Goal: Task Accomplishment & Management: Manage account settings

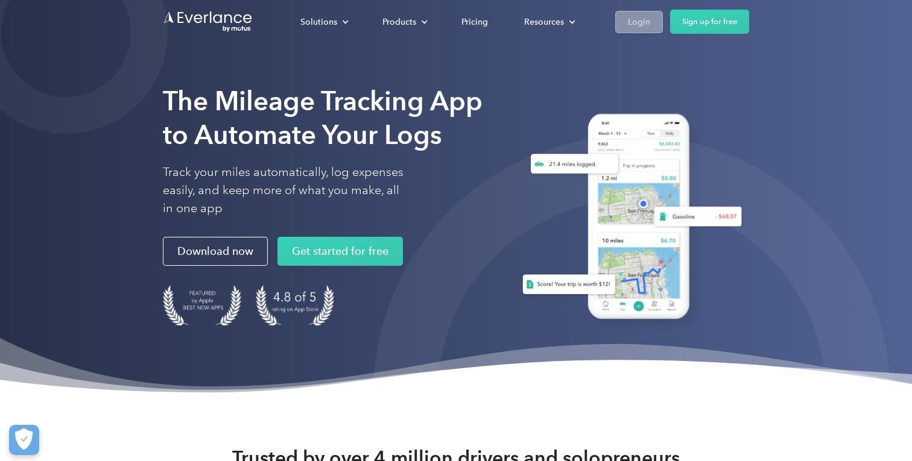
click at [652, 23] on link "Login" at bounding box center [639, 22] width 48 height 22
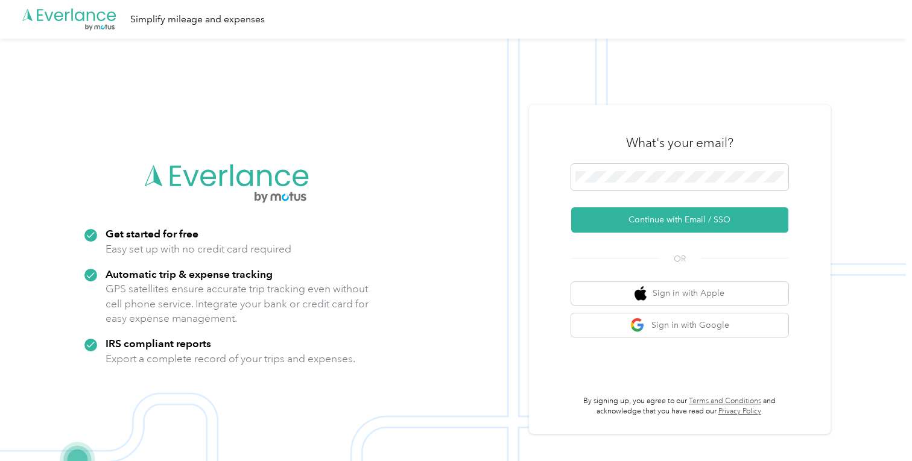
click at [621, 194] on div "Generate new mask" at bounding box center [679, 179] width 217 height 31
click at [608, 222] on button "Continue with Email / SSO" at bounding box center [679, 220] width 217 height 25
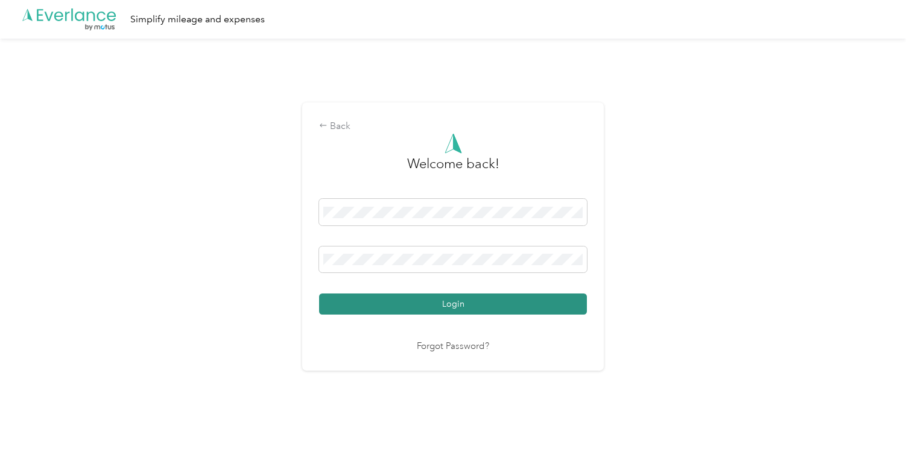
click at [513, 307] on button "Login" at bounding box center [453, 304] width 268 height 21
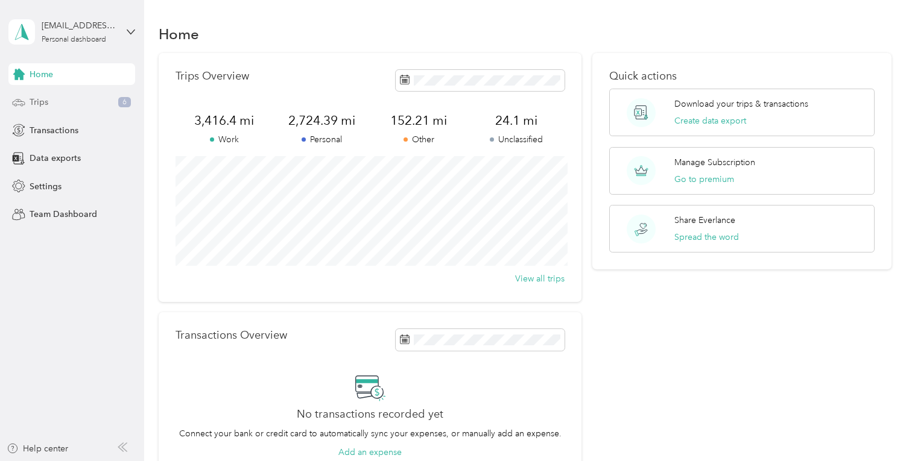
click at [78, 112] on div "Trips 6" at bounding box center [71, 103] width 127 height 22
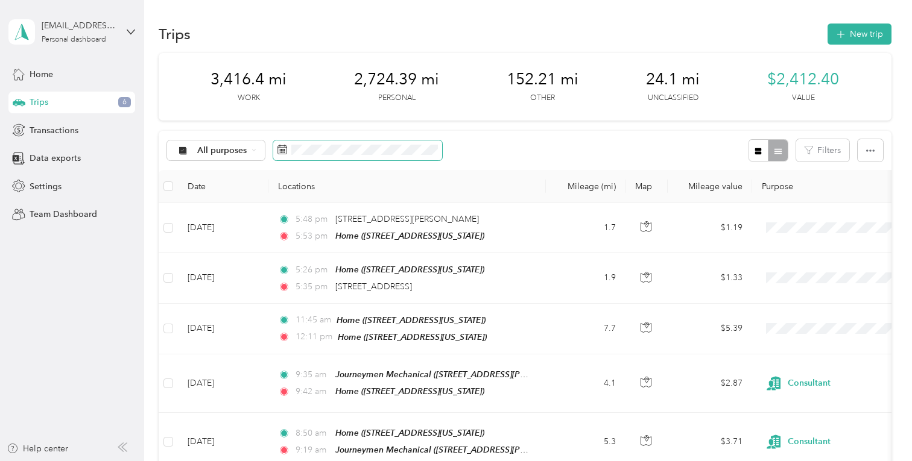
click at [369, 159] on span at bounding box center [357, 151] width 169 height 21
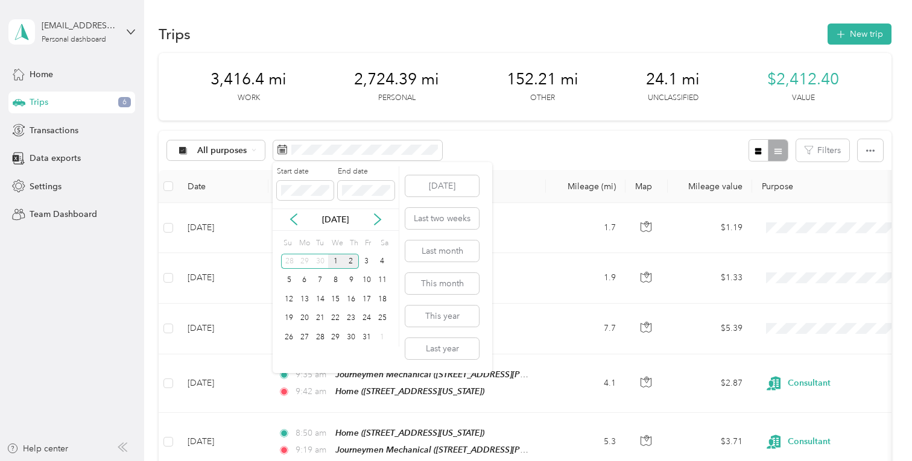
click at [337, 261] on div "1" at bounding box center [336, 261] width 16 height 15
click at [294, 226] on div "[DATE]" at bounding box center [336, 220] width 126 height 13
click at [293, 220] on icon at bounding box center [294, 220] width 12 height 12
click at [306, 261] on div "1" at bounding box center [305, 261] width 16 height 15
click at [305, 263] on div "1" at bounding box center [305, 261] width 16 height 15
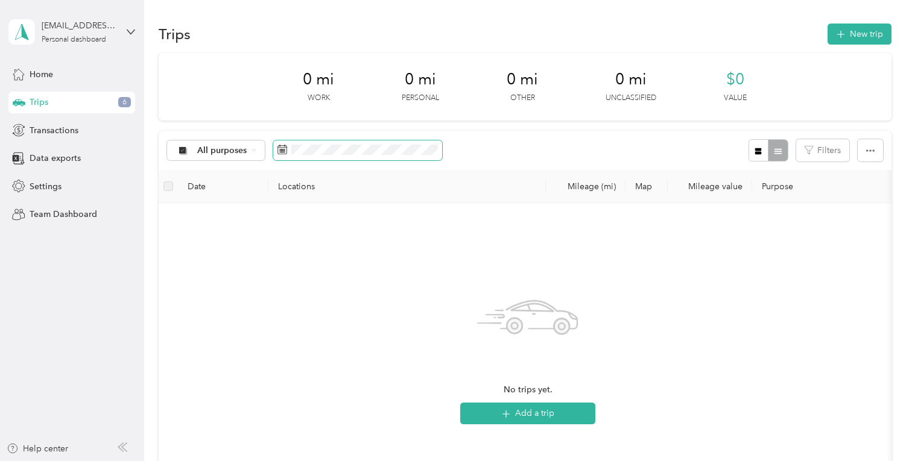
click at [373, 159] on span at bounding box center [357, 151] width 169 height 21
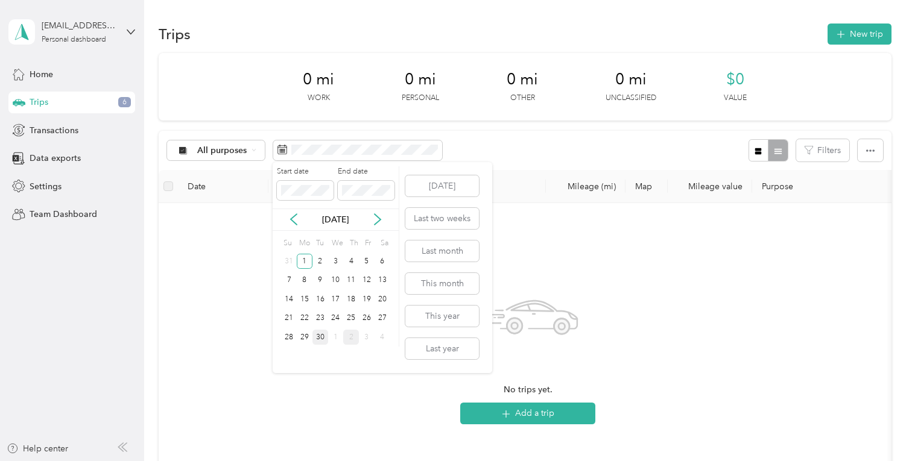
click at [325, 340] on div "30" at bounding box center [320, 337] width 16 height 15
click at [322, 343] on div "30" at bounding box center [320, 337] width 16 height 15
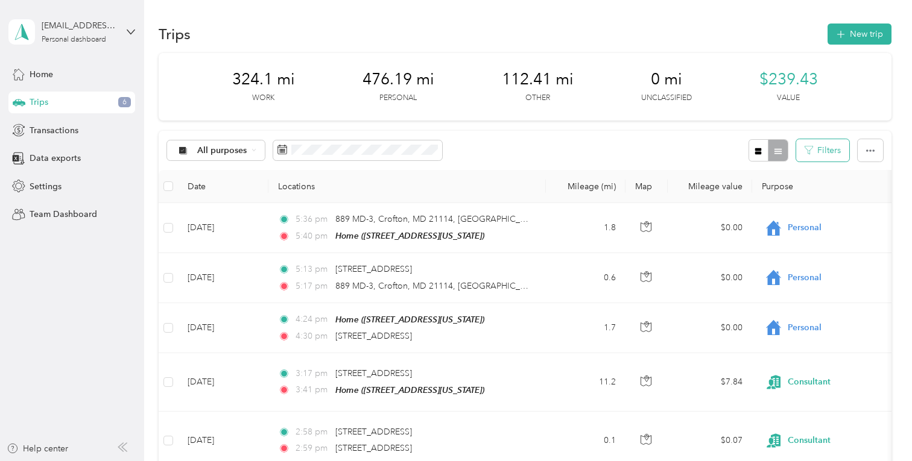
click at [823, 149] on button "Filters" at bounding box center [822, 150] width 53 height 22
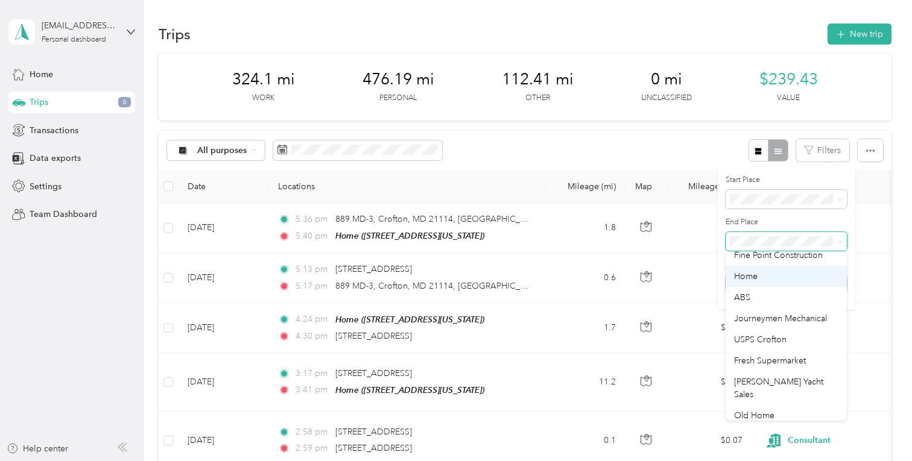
scroll to position [84, 0]
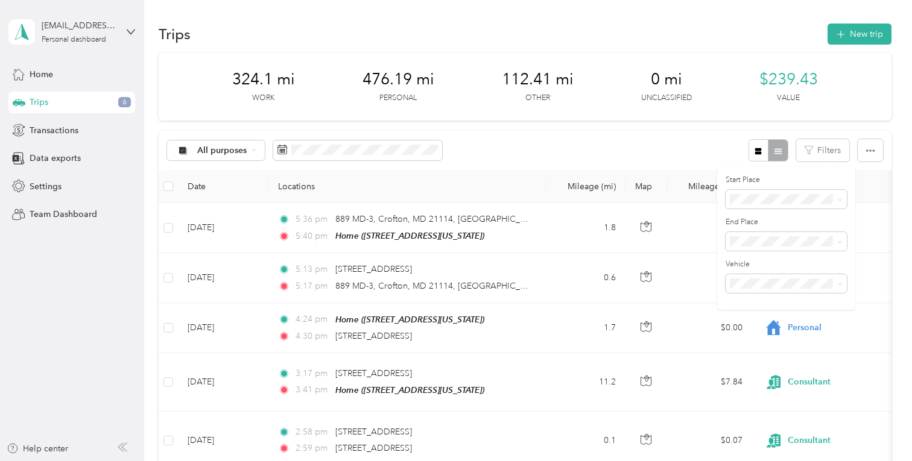
click at [773, 375] on span "[PERSON_NAME] Yacht Sales" at bounding box center [778, 386] width 89 height 23
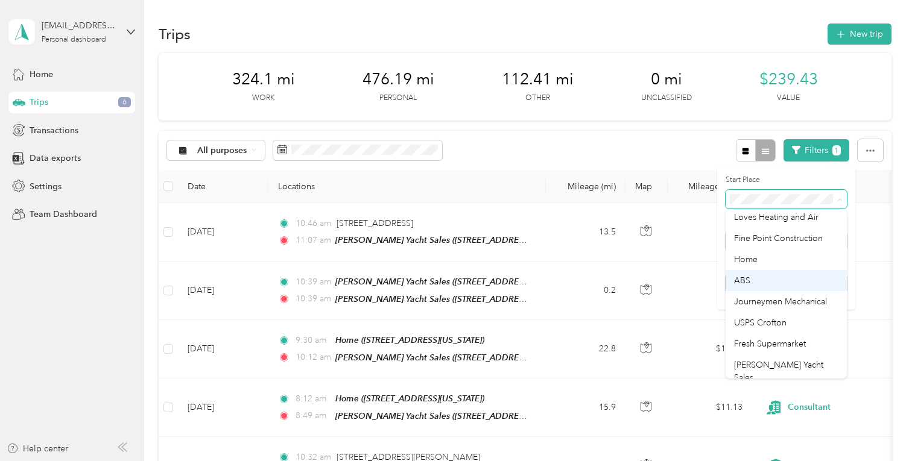
scroll to position [84, 0]
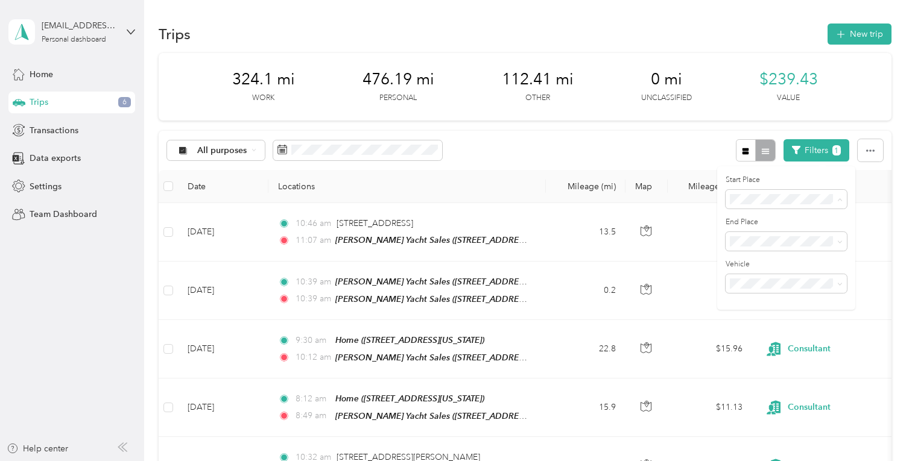
click at [770, 334] on span "[PERSON_NAME] Yacht Sales" at bounding box center [778, 345] width 89 height 23
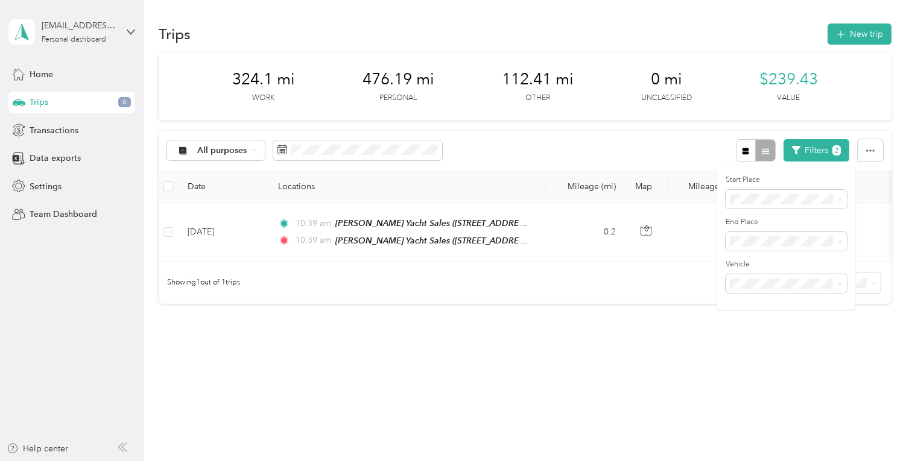
click at [753, 223] on li "Anywhere" at bounding box center [786, 220] width 121 height 21
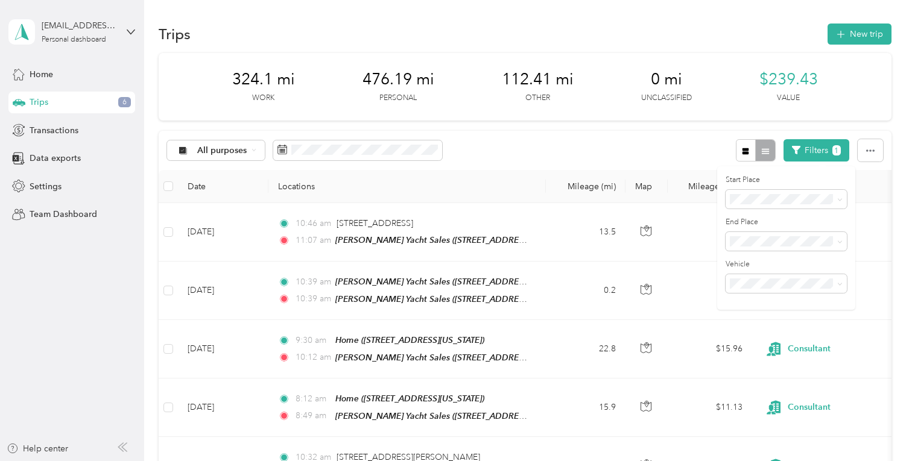
click at [698, 177] on th "Mileage value" at bounding box center [710, 186] width 84 height 33
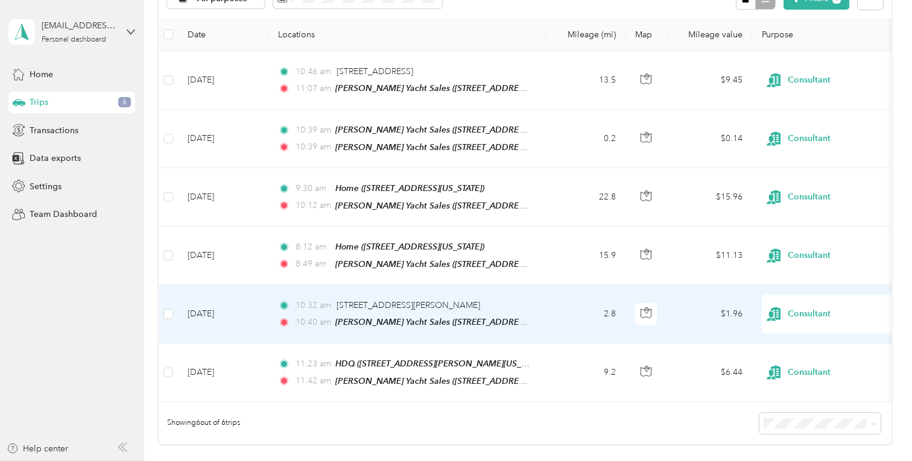
scroll to position [163, 0]
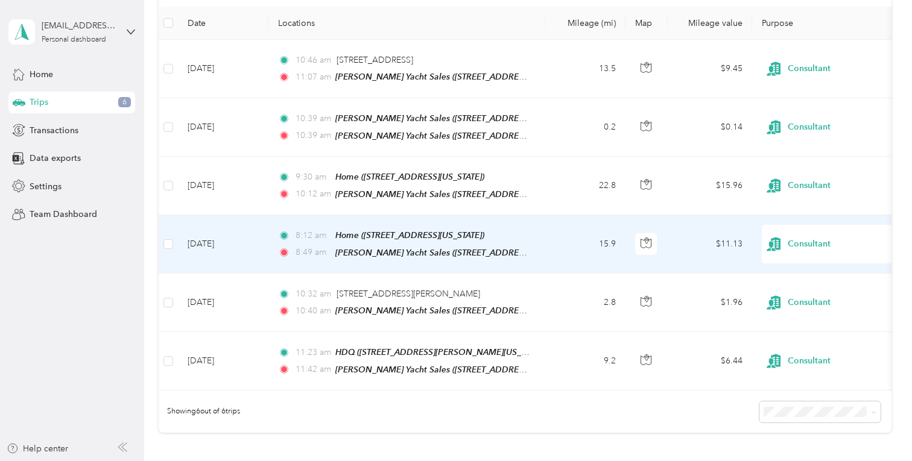
click at [222, 248] on td "[DATE]" at bounding box center [223, 244] width 90 height 59
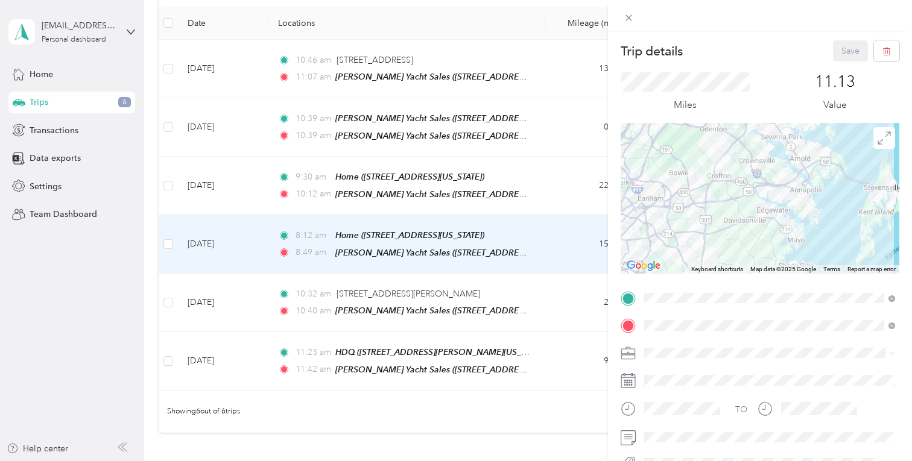
click at [635, 385] on icon at bounding box center [628, 381] width 14 height 13
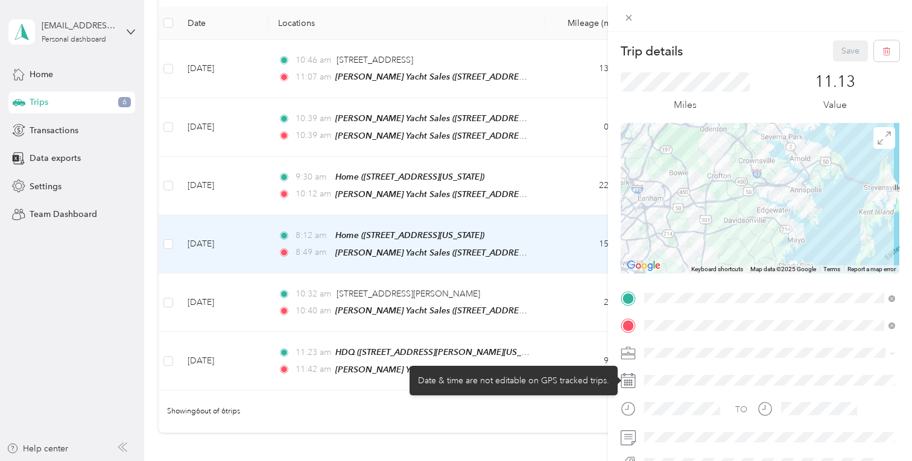
click at [625, 387] on icon at bounding box center [628, 380] width 15 height 15
click at [665, 385] on div at bounding box center [769, 380] width 259 height 19
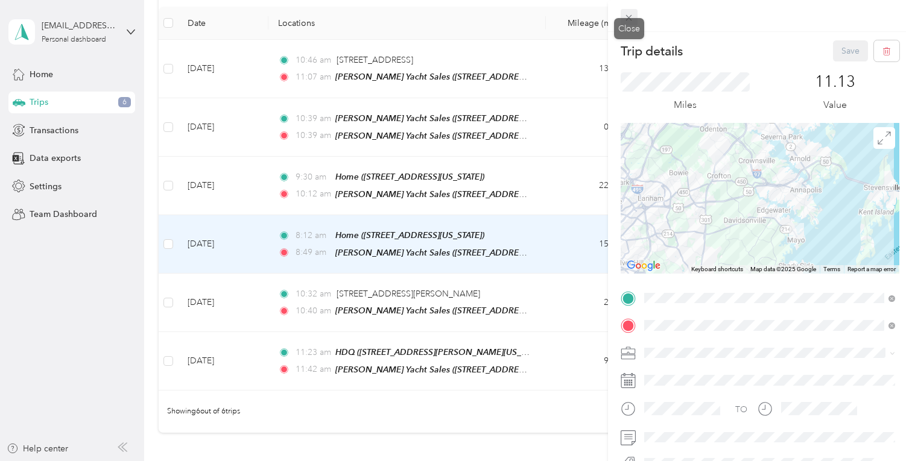
click at [624, 21] on icon at bounding box center [629, 18] width 10 height 10
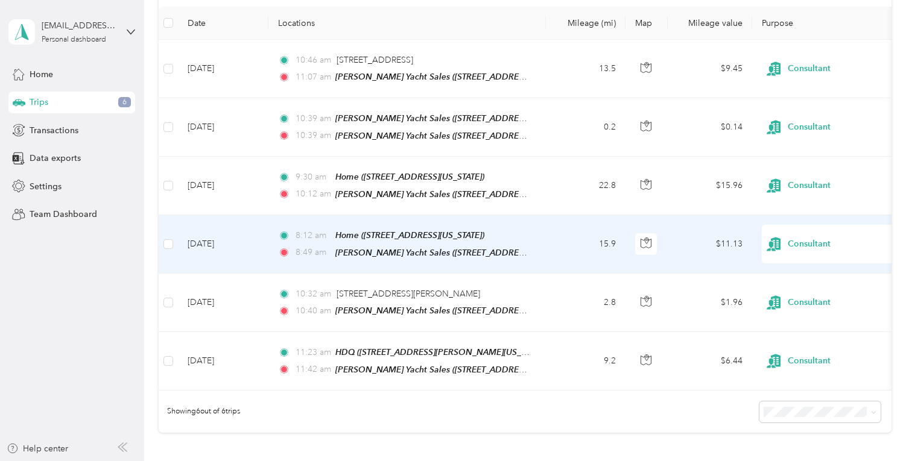
click at [223, 249] on td "[DATE]" at bounding box center [223, 244] width 90 height 59
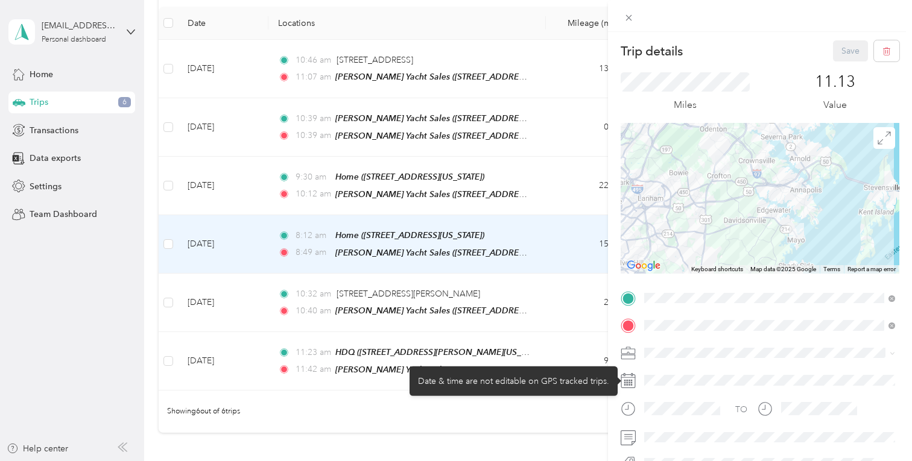
click at [636, 379] on icon at bounding box center [628, 380] width 15 height 15
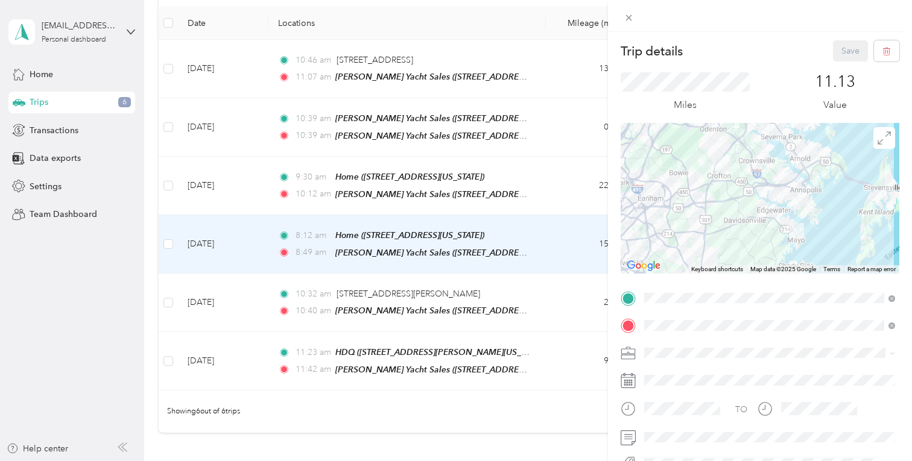
click at [630, 390] on div "TO Add photo" at bounding box center [760, 421] width 279 height 264
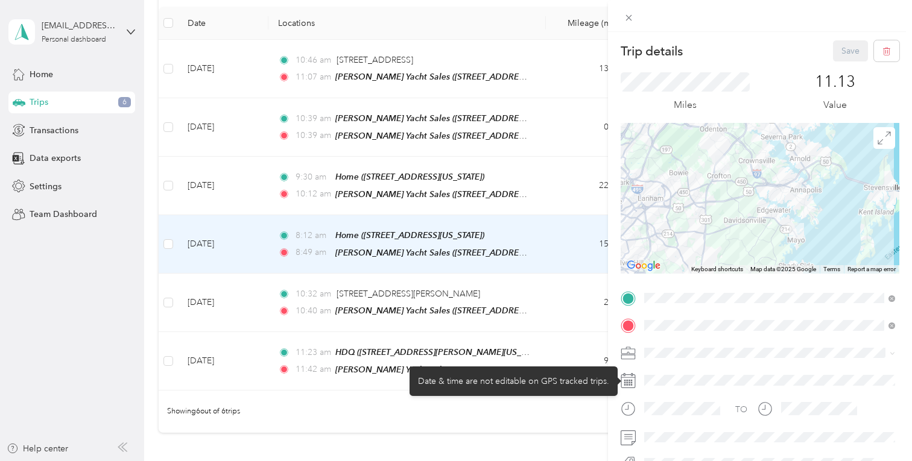
click at [656, 389] on div at bounding box center [769, 380] width 259 height 19
click at [667, 378] on div at bounding box center [769, 380] width 259 height 19
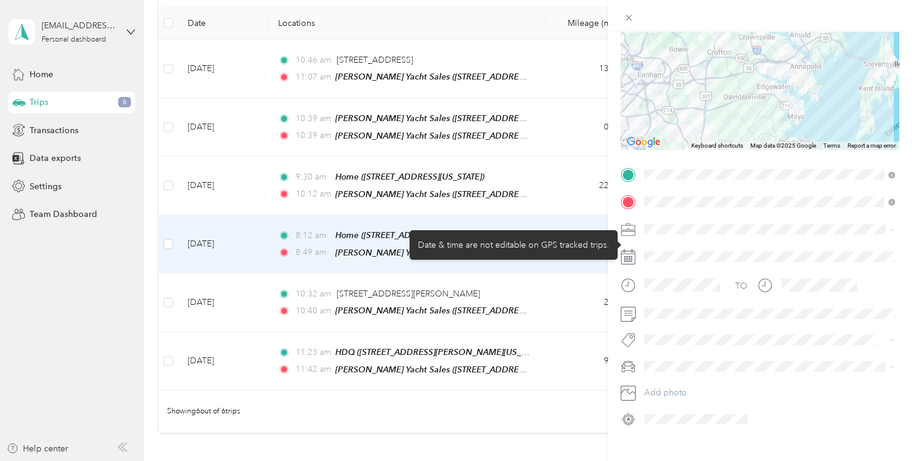
scroll to position [136, 0]
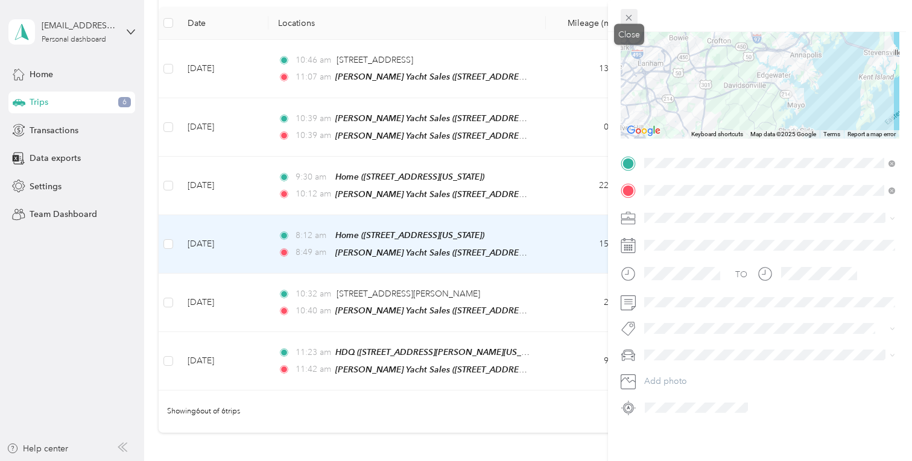
click at [634, 15] on icon at bounding box center [629, 18] width 10 height 10
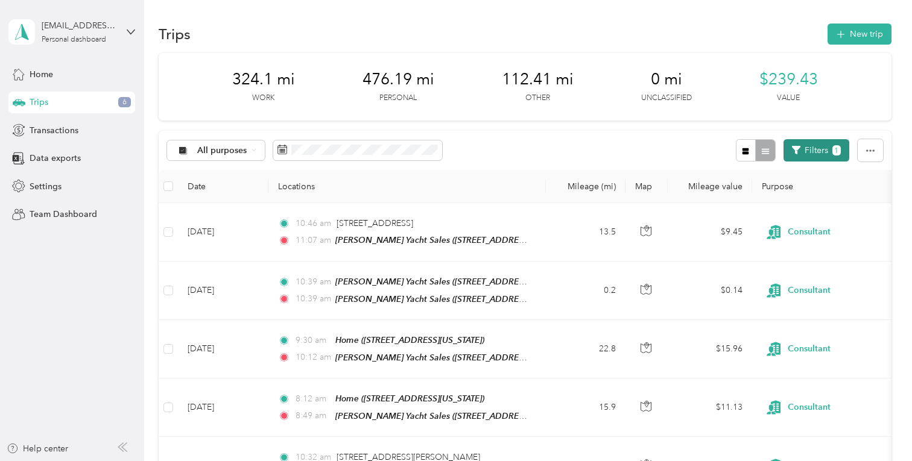
click at [800, 147] on icon "button" at bounding box center [796, 150] width 8 height 8
click at [813, 149] on button "Filters 1" at bounding box center [817, 150] width 66 height 22
click at [798, 284] on div "Ocean [PERSON_NAME], Inc" at bounding box center [786, 289] width 104 height 25
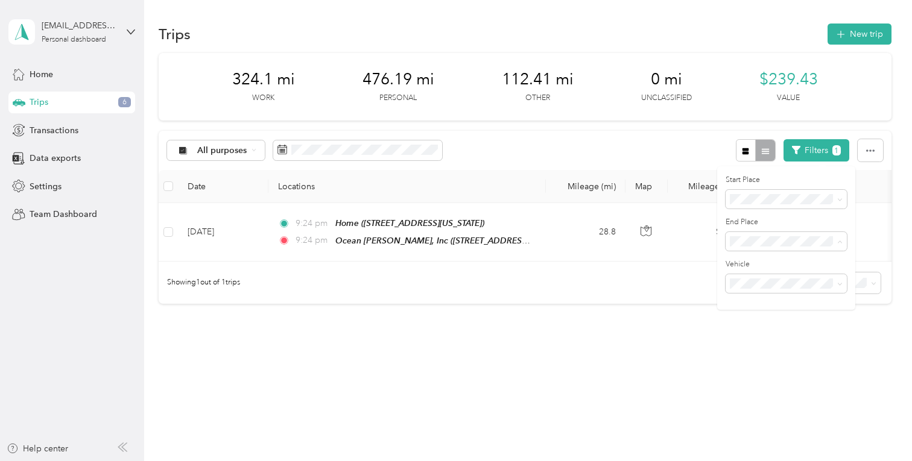
click at [774, 312] on span "Loves Heating and Air" at bounding box center [776, 317] width 84 height 10
